Goal: Task Accomplishment & Management: Manage account settings

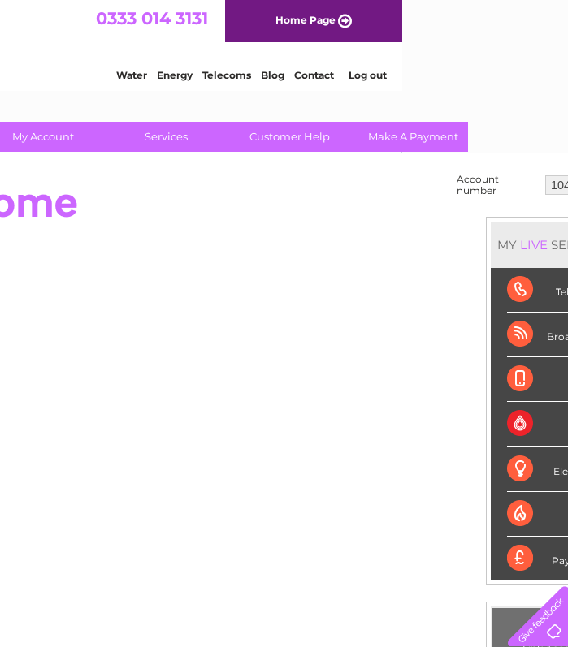
scroll to position [0, 236]
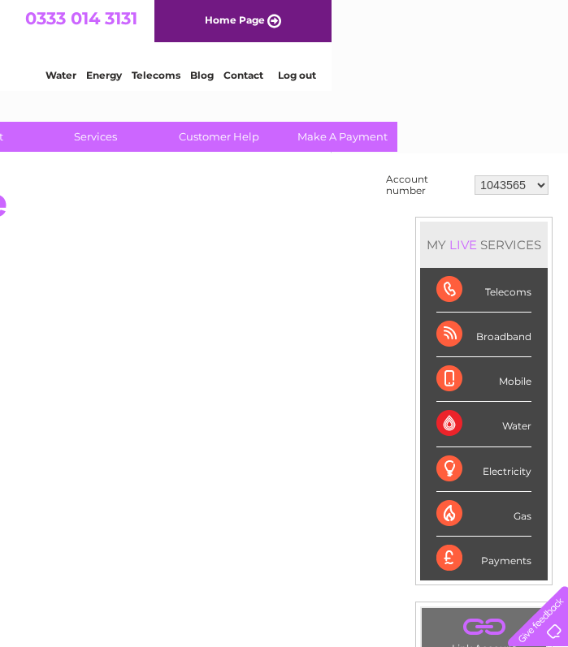
click at [530, 188] on select "1043565 30290115" at bounding box center [511, 184] width 74 height 19
select select "30290115"
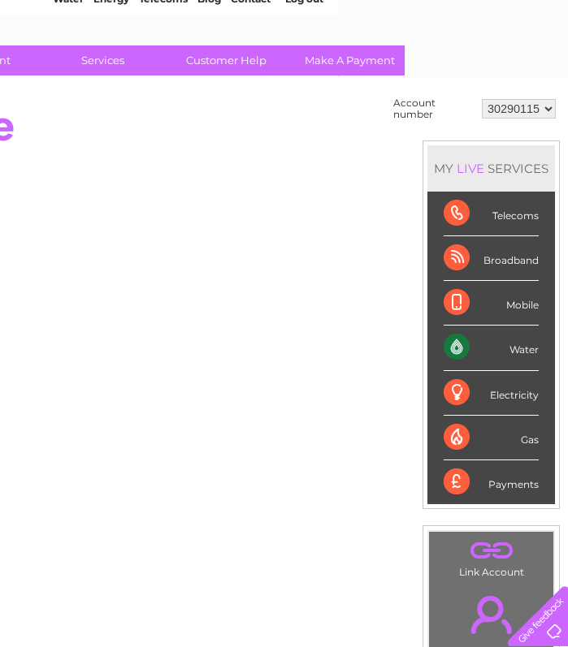
scroll to position [83, 229]
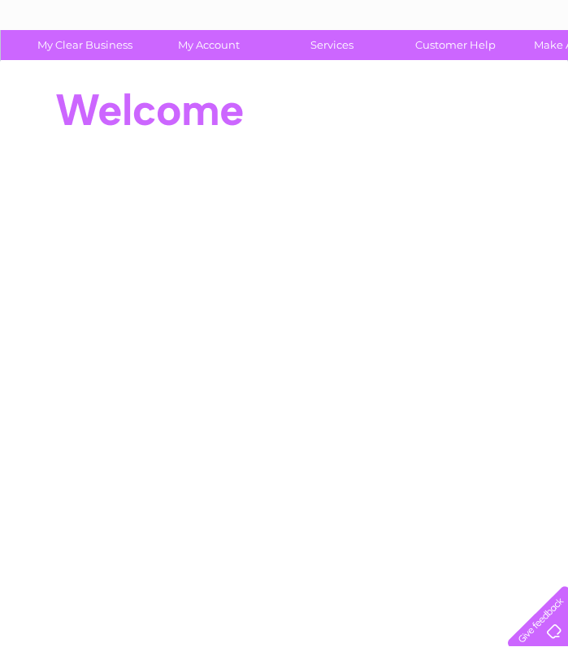
scroll to position [93, 0]
